Goal: Navigation & Orientation: Find specific page/section

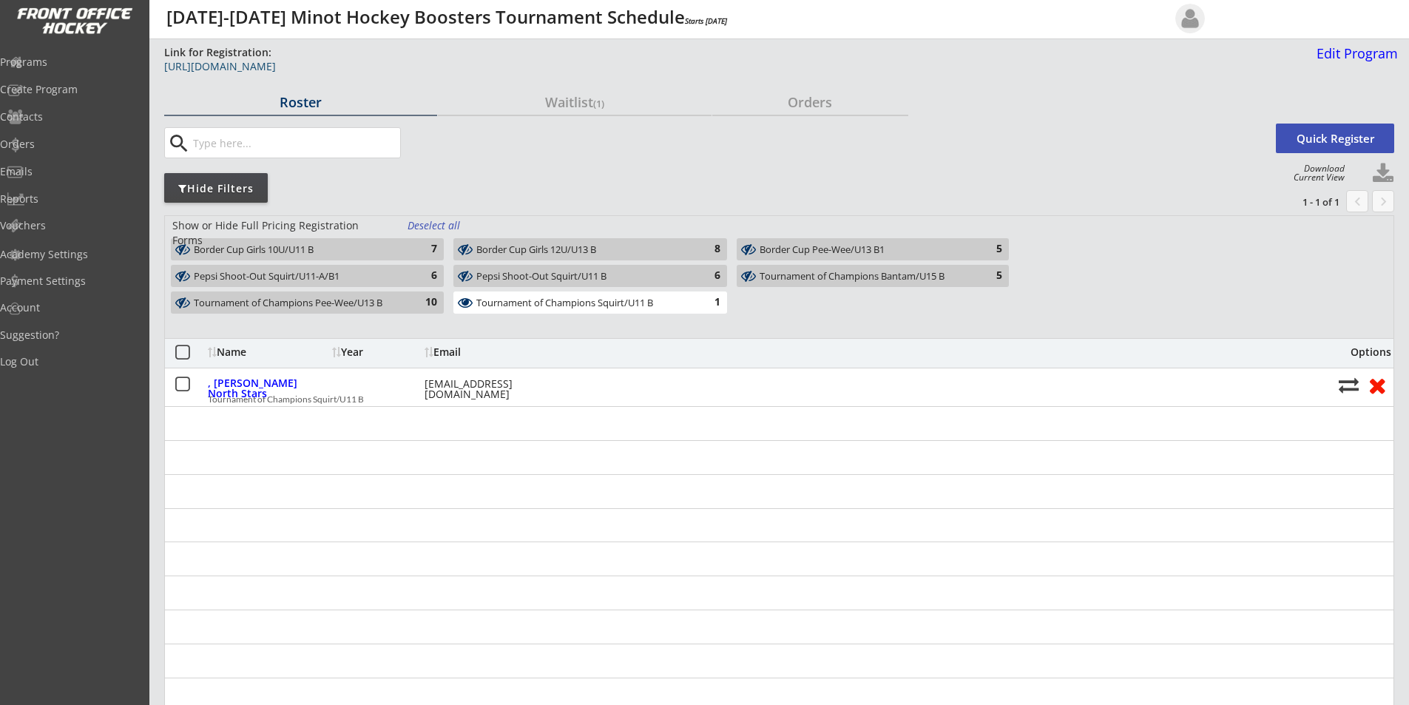
click at [383, 70] on div "[URL][DOMAIN_NAME]" at bounding box center [536, 66] width 745 height 10
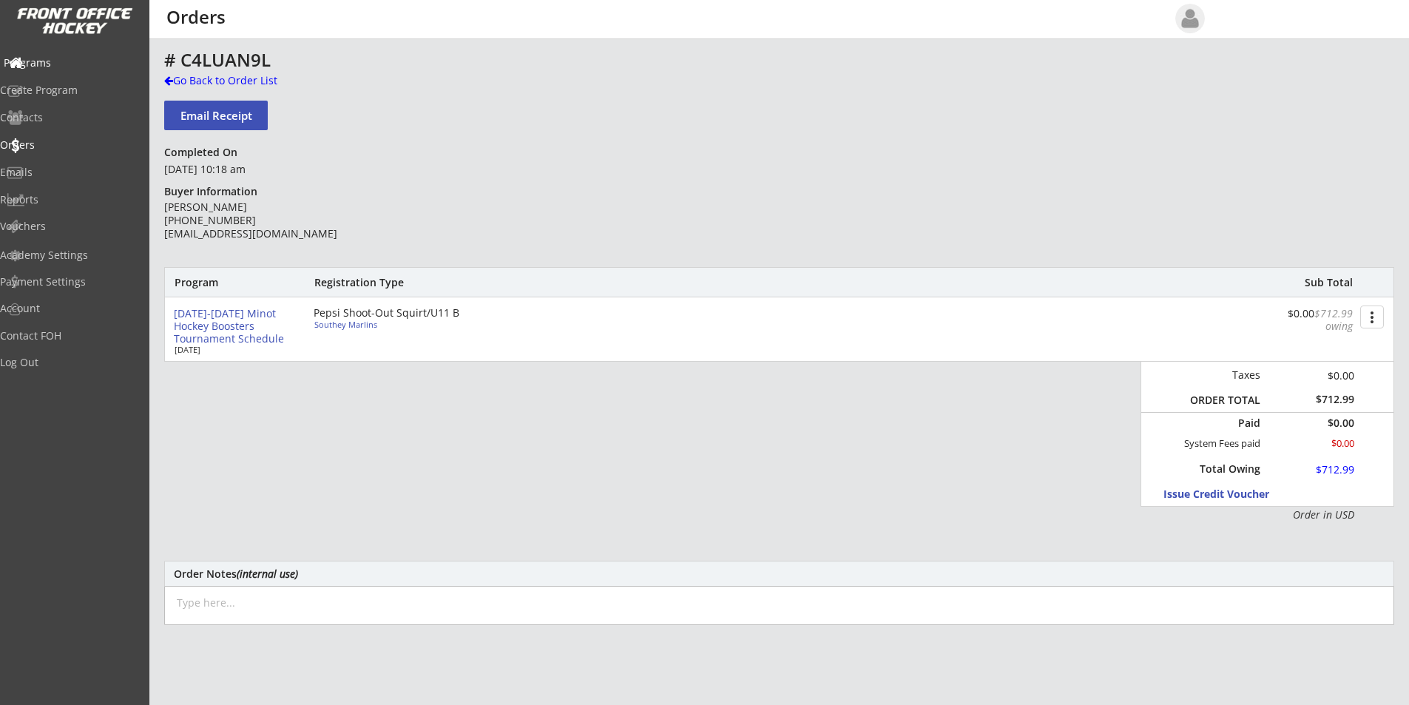
click at [67, 61] on div "Programs" at bounding box center [70, 63] width 133 height 10
